Goal: Navigation & Orientation: Find specific page/section

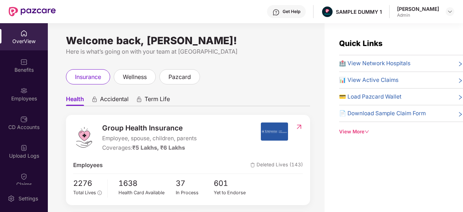
scroll to position [66, 0]
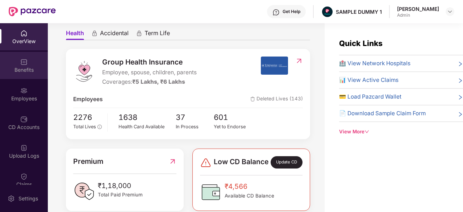
click at [22, 70] on div "Benefits" at bounding box center [24, 69] width 48 height 7
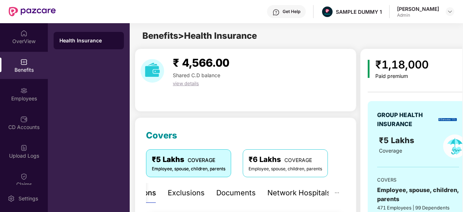
scroll to position [61, 0]
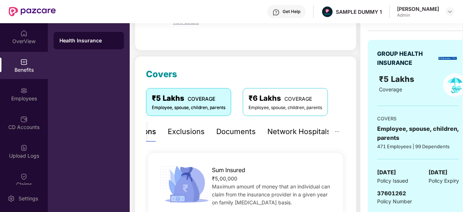
click at [223, 131] on div "Documents" at bounding box center [235, 131] width 39 height 11
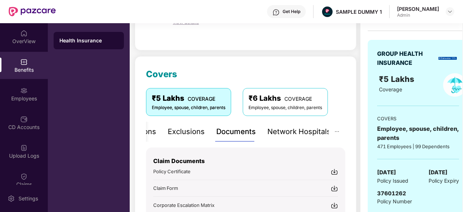
scroll to position [115, 0]
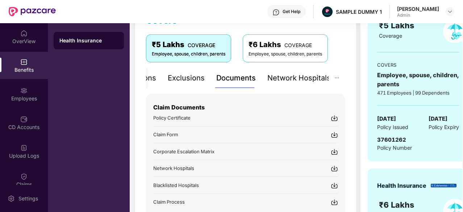
click at [273, 82] on div "Network Hospitals" at bounding box center [298, 77] width 63 height 11
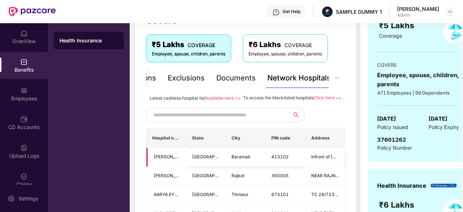
scroll to position [150, 0]
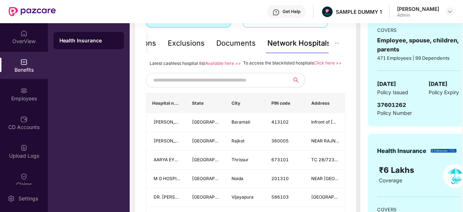
click at [229, 85] on input "text" at bounding box center [215, 80] width 124 height 11
type input "******"
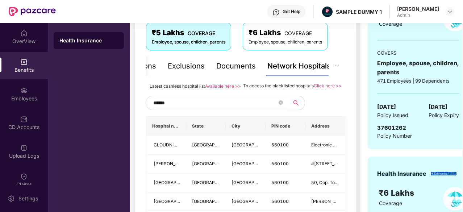
scroll to position [133, 0]
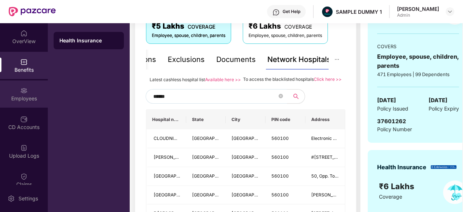
click at [16, 97] on div "Employees" at bounding box center [24, 98] width 48 height 7
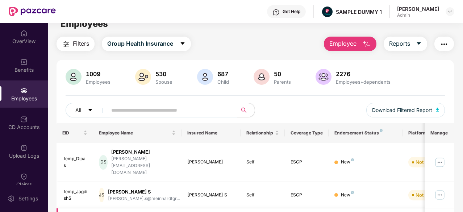
scroll to position [13, 0]
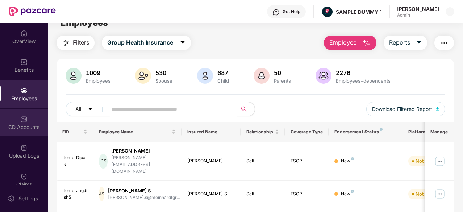
click at [36, 131] on div "CD Accounts" at bounding box center [24, 122] width 48 height 27
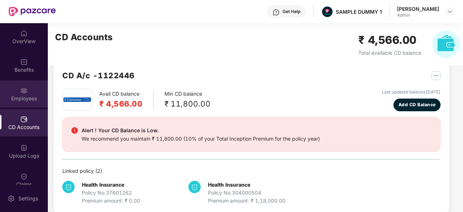
click at [17, 91] on div "Employees" at bounding box center [24, 93] width 48 height 27
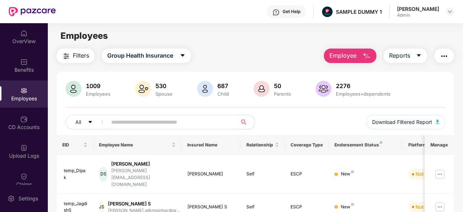
click at [345, 60] on button "Employee" at bounding box center [350, 56] width 53 height 14
click at [5, 118] on div "CD Accounts" at bounding box center [24, 122] width 48 height 27
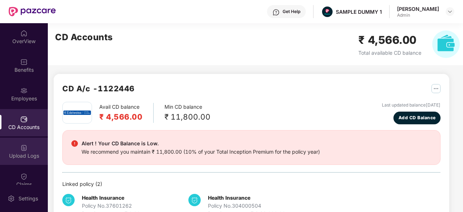
scroll to position [41, 0]
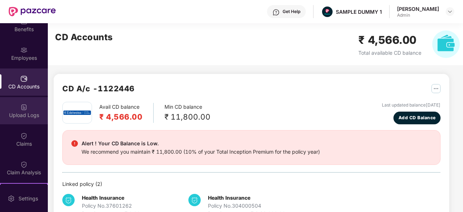
click at [42, 148] on div "Claims" at bounding box center [24, 139] width 48 height 27
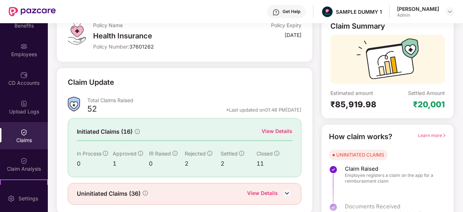
scroll to position [71, 0]
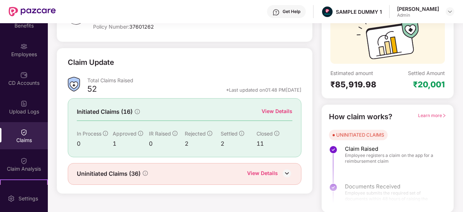
click at [259, 171] on div "View Details" at bounding box center [262, 173] width 31 height 9
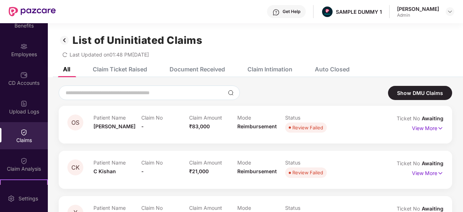
scroll to position [30, 0]
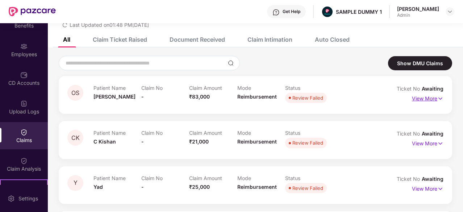
click at [424, 100] on p "View More" at bounding box center [428, 98] width 32 height 10
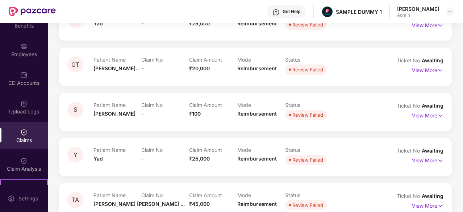
scroll to position [396, 0]
